Goal: Task Accomplishment & Management: Manage account settings

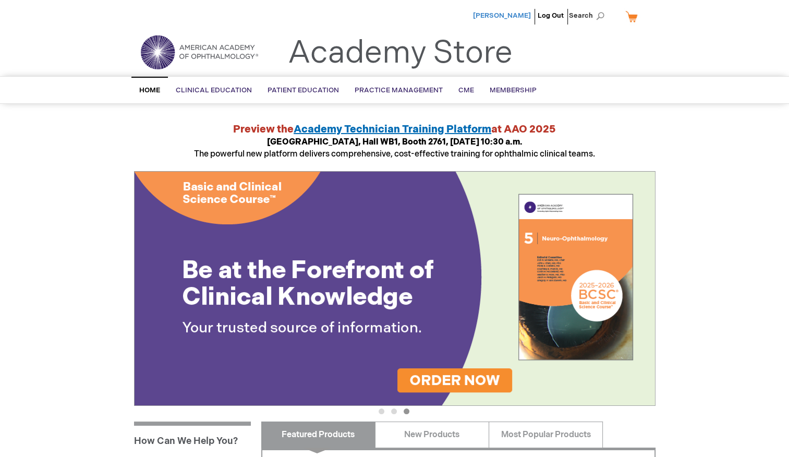
click at [510, 16] on span "[PERSON_NAME]" at bounding box center [502, 15] width 58 height 8
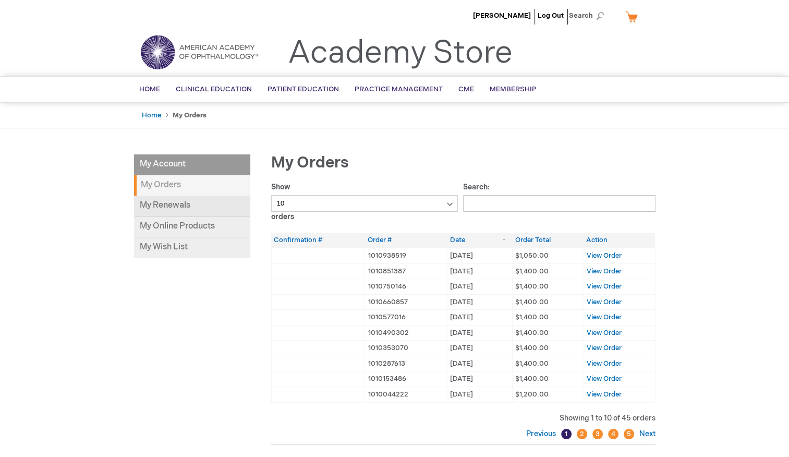
click at [202, 205] on link "My Renewals" at bounding box center [192, 206] width 116 height 21
click at [513, 17] on span "[PERSON_NAME]" at bounding box center [502, 15] width 58 height 8
click at [195, 202] on link "My Renewals" at bounding box center [192, 206] width 116 height 21
click at [515, 14] on span "[PERSON_NAME]" at bounding box center [502, 15] width 58 height 8
click at [232, 210] on link "My Renewals" at bounding box center [192, 206] width 116 height 21
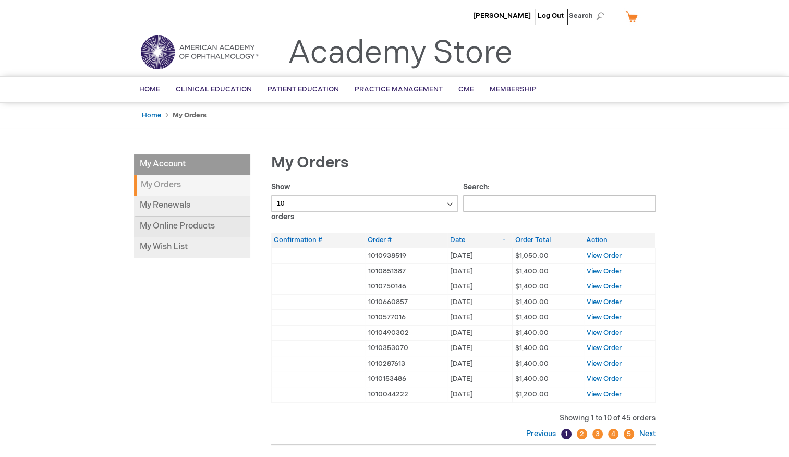
click at [202, 221] on link "My Online Products" at bounding box center [192, 226] width 116 height 21
